Goal: Find specific page/section: Find specific page/section

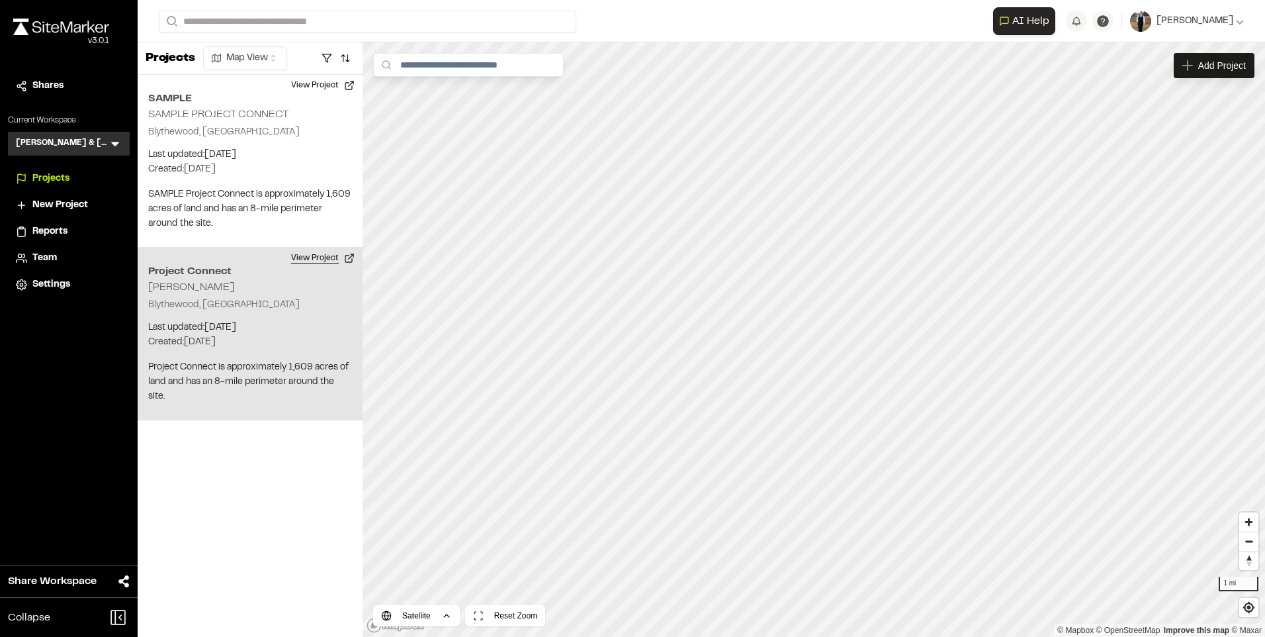
click at [308, 256] on button "View Project" at bounding box center [322, 257] width 79 height 21
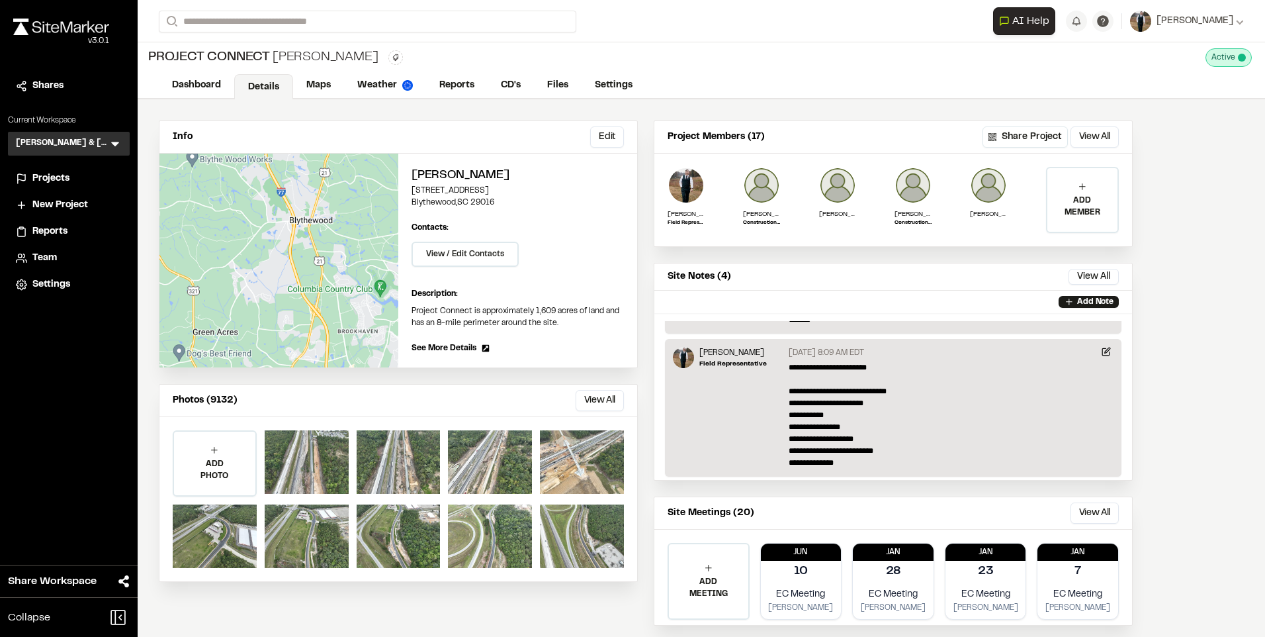
scroll to position [198, 0]
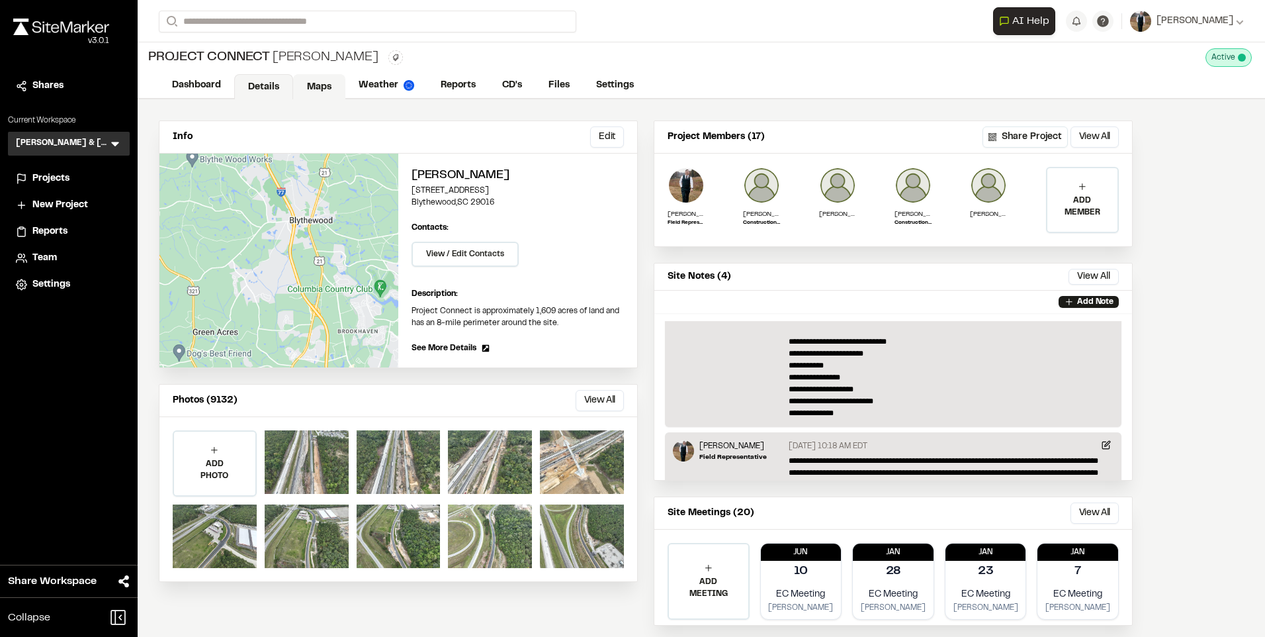
click at [324, 74] on link "Maps" at bounding box center [319, 86] width 52 height 25
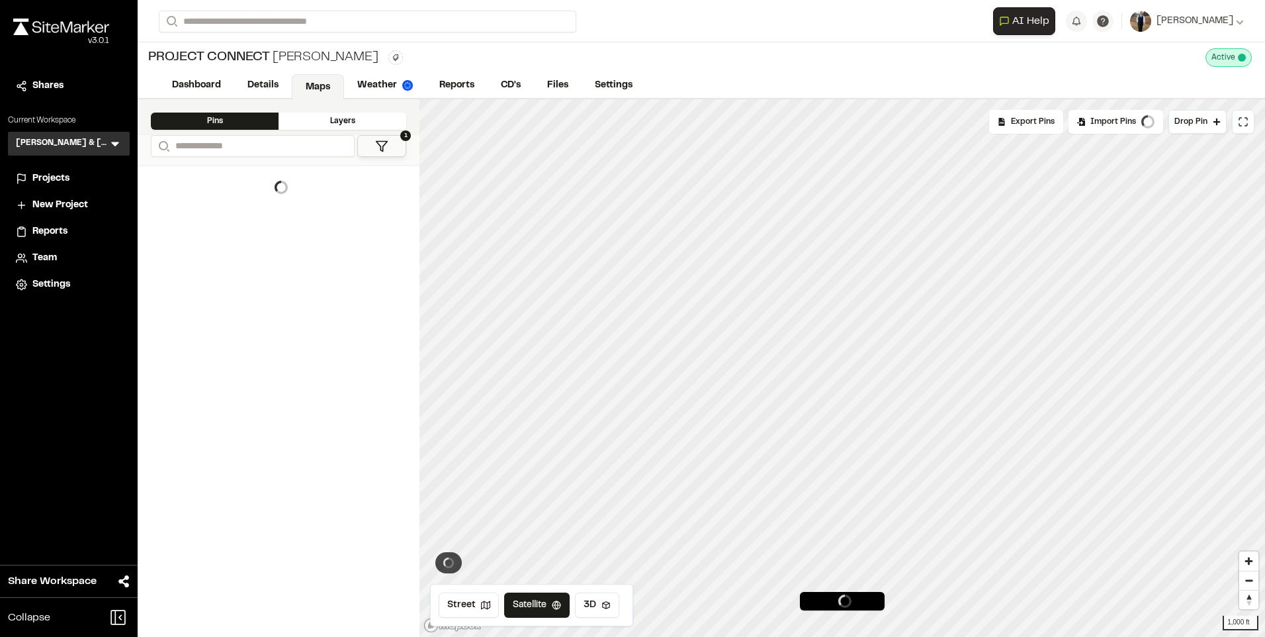
click at [311, 90] on link "Maps" at bounding box center [318, 86] width 52 height 25
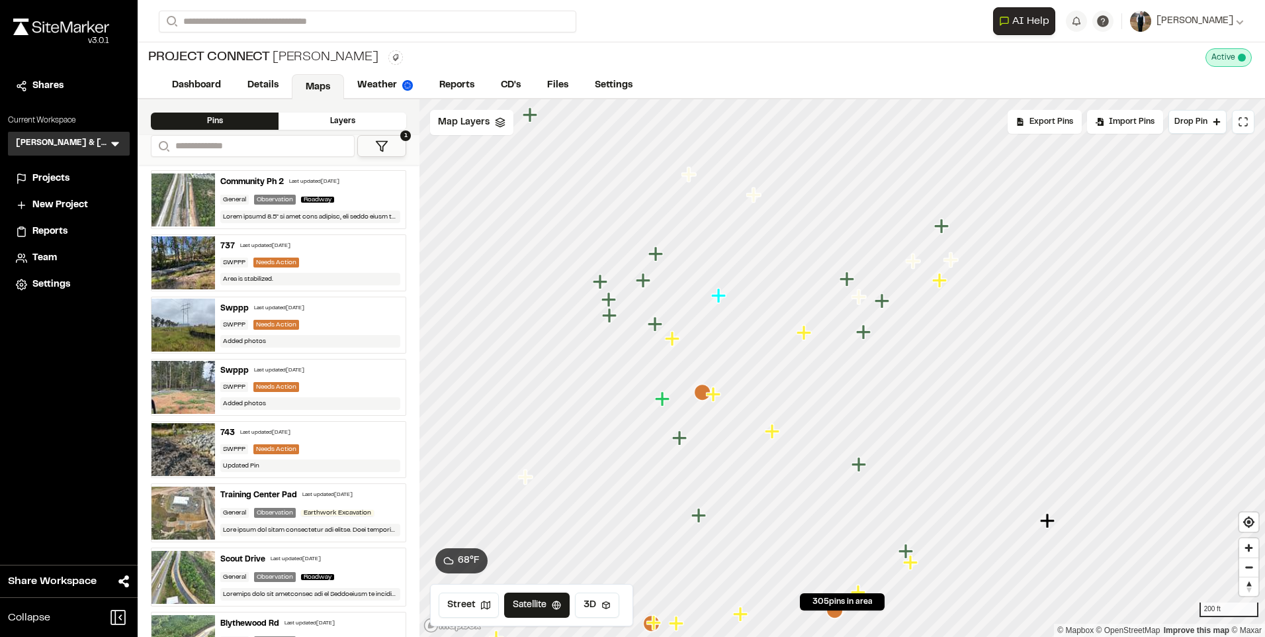
click at [918, 260] on icon "Map marker" at bounding box center [913, 260] width 15 height 15
